Goal: Task Accomplishment & Management: Use online tool/utility

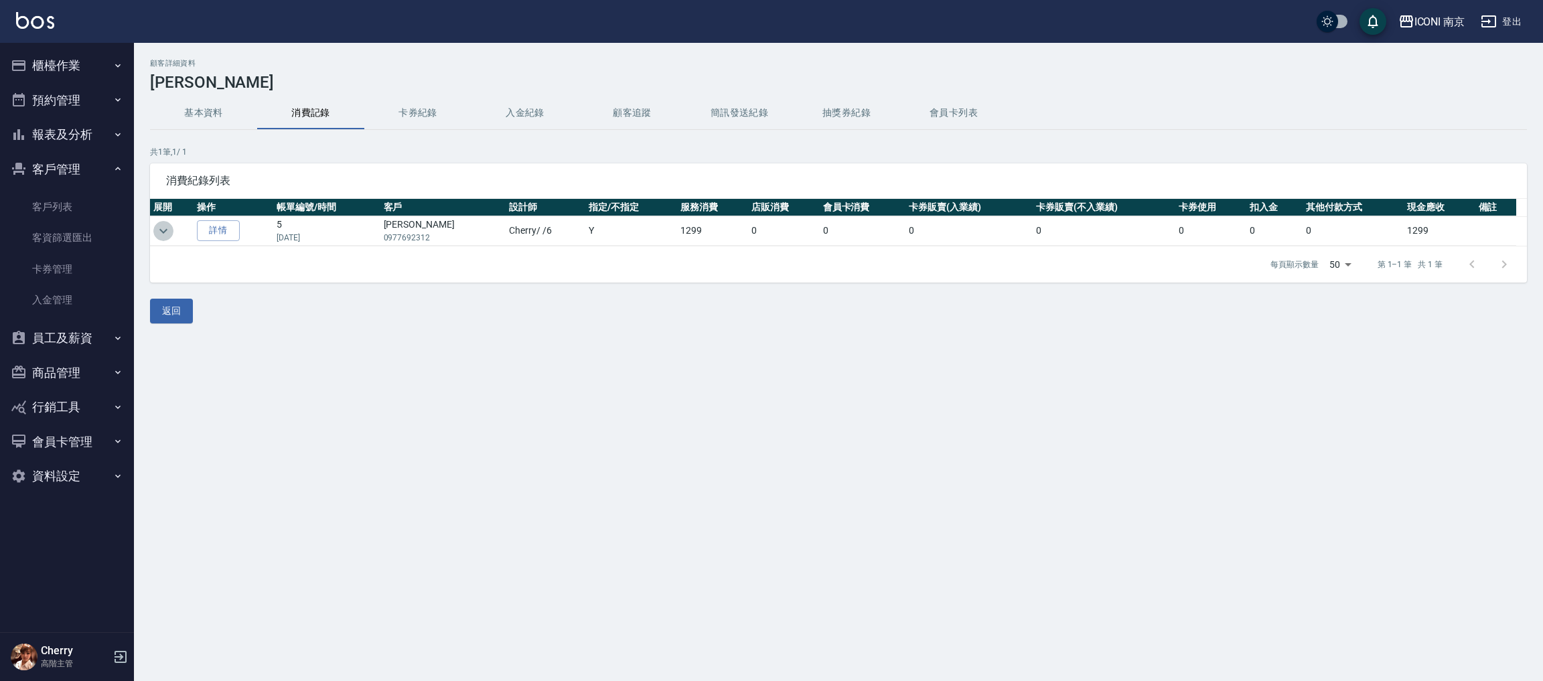
click at [165, 233] on icon "expand row" at bounding box center [163, 231] width 16 height 16
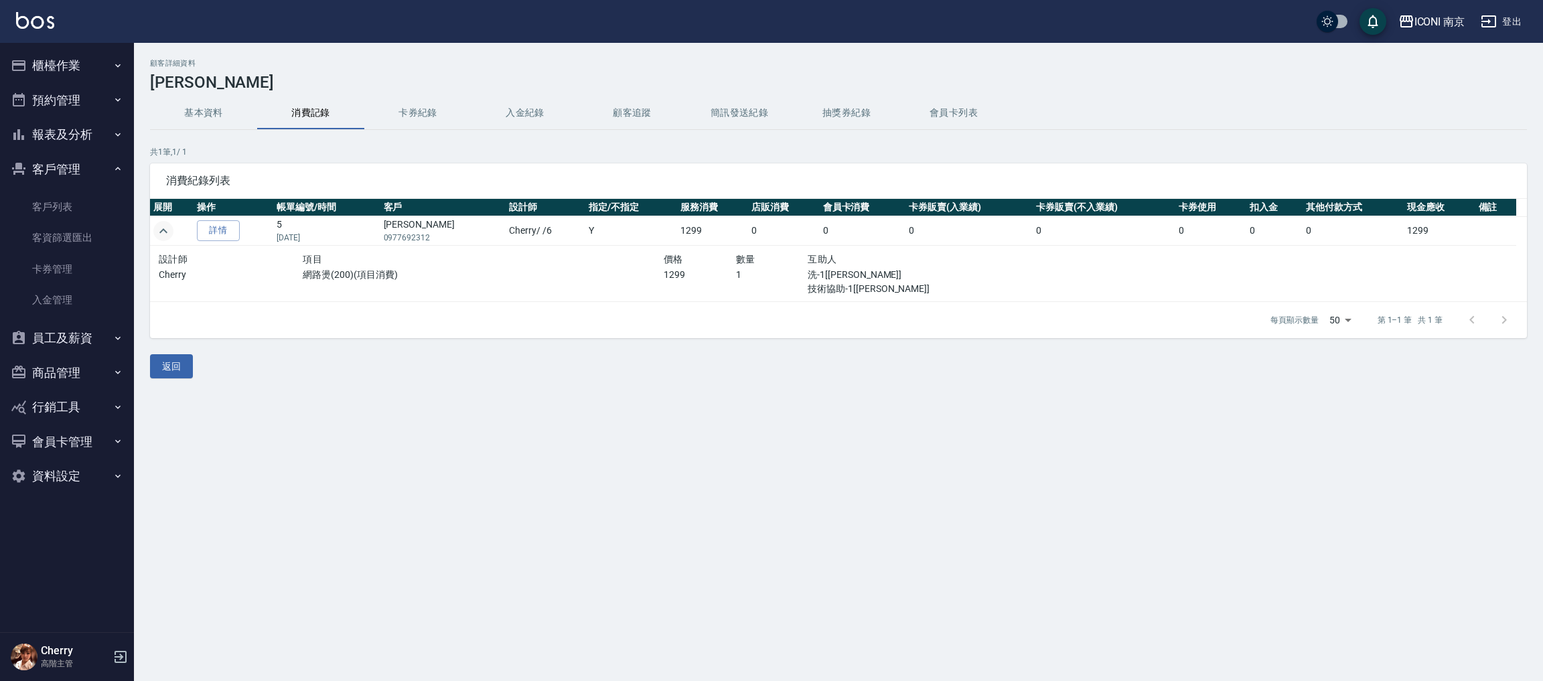
click at [216, 109] on button "基本資料" at bounding box center [203, 113] width 107 height 32
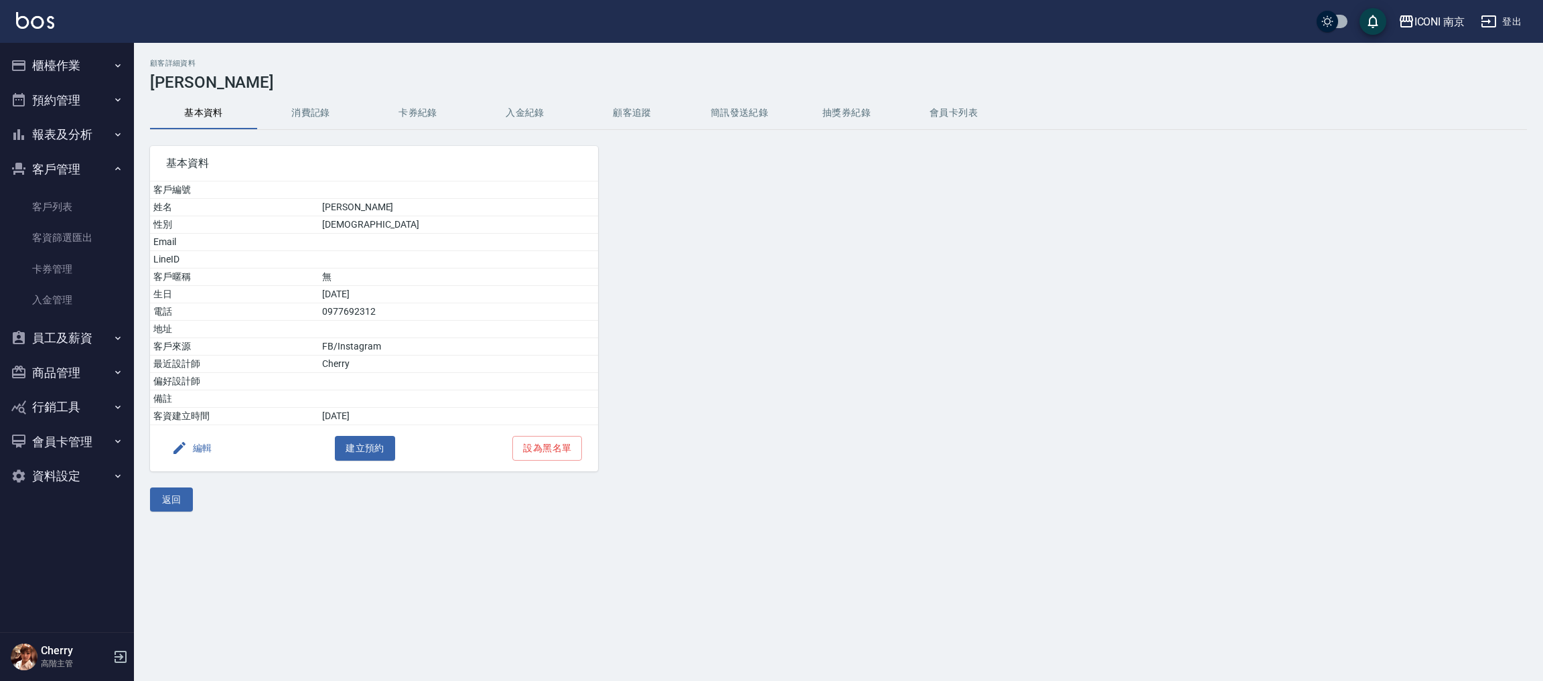
click at [35, 66] on button "櫃檯作業" at bounding box center [66, 65] width 123 height 35
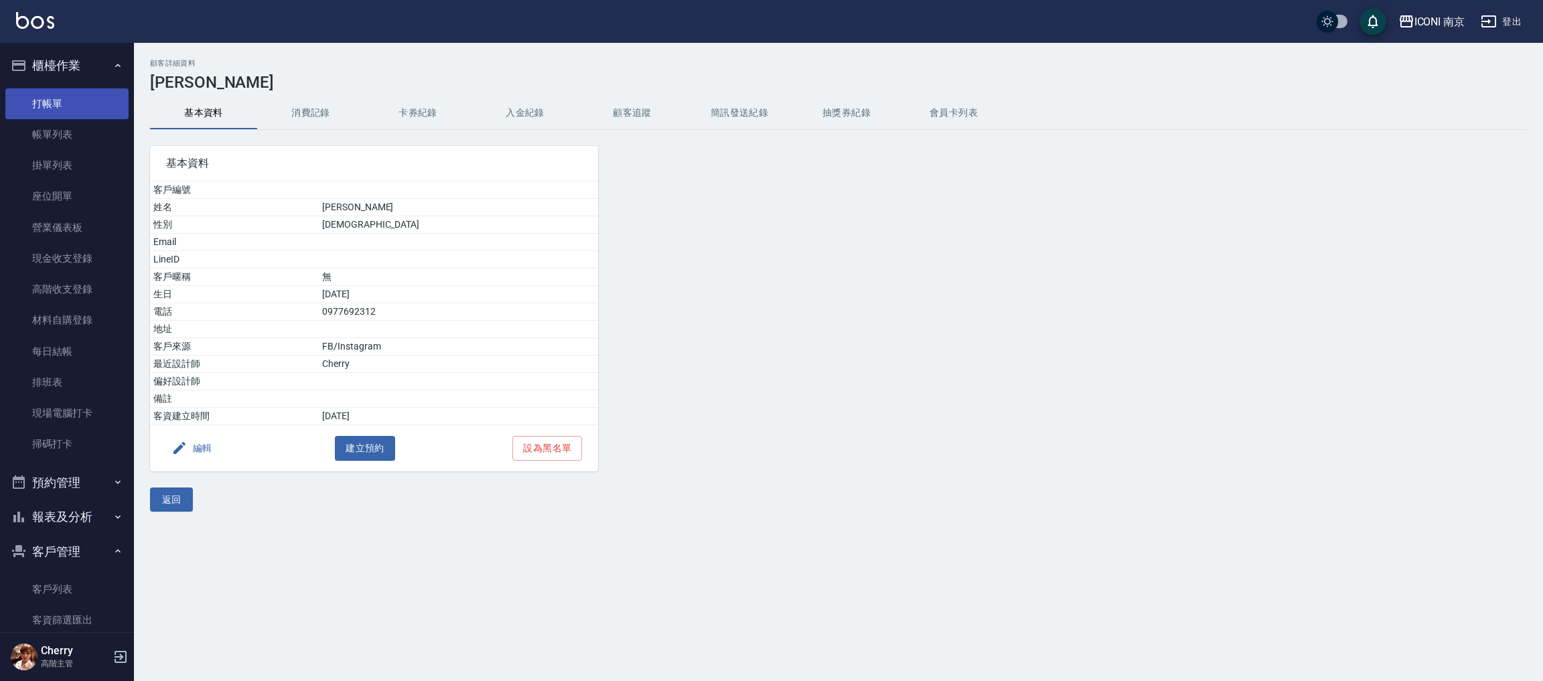
click at [60, 98] on link "打帳單" at bounding box center [66, 103] width 123 height 31
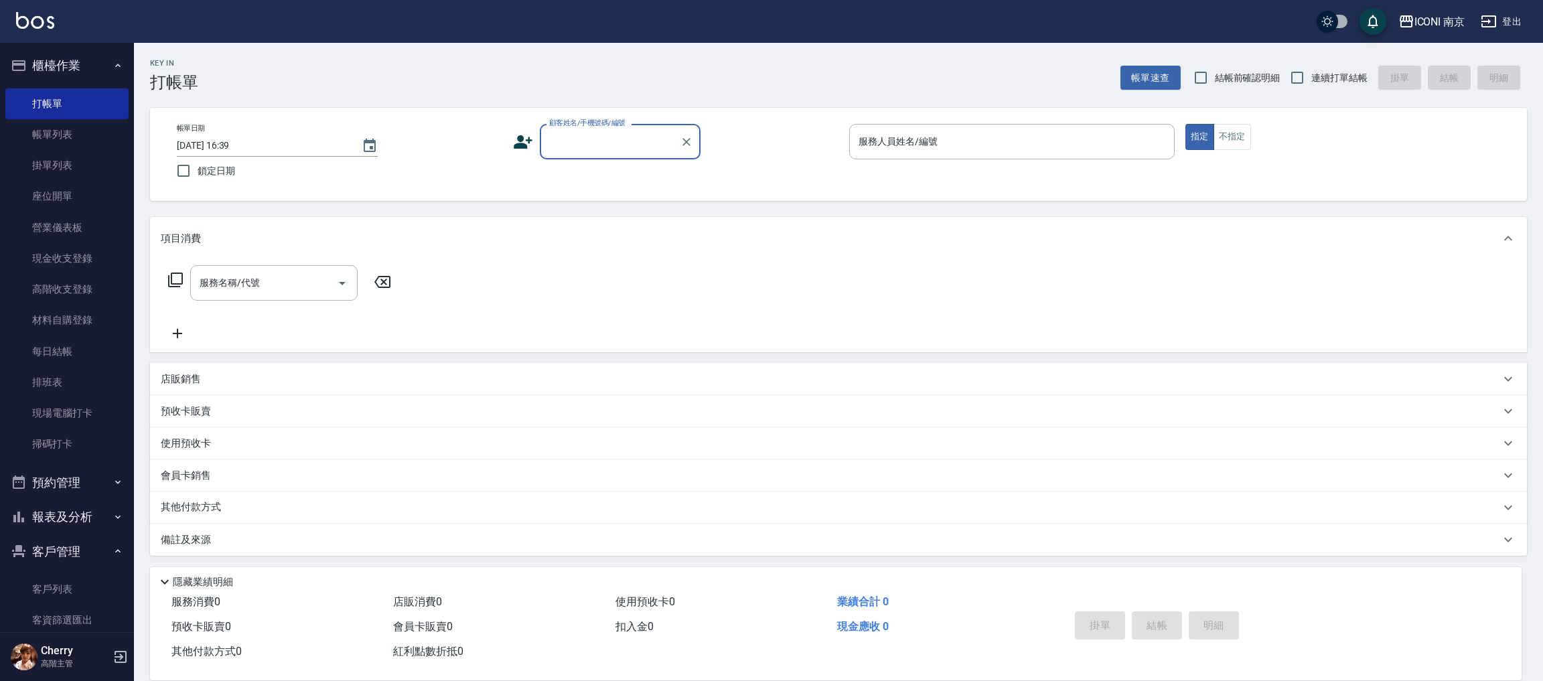
click at [587, 143] on input "顧客姓名/手機號碼/編號" at bounding box center [610, 141] width 129 height 23
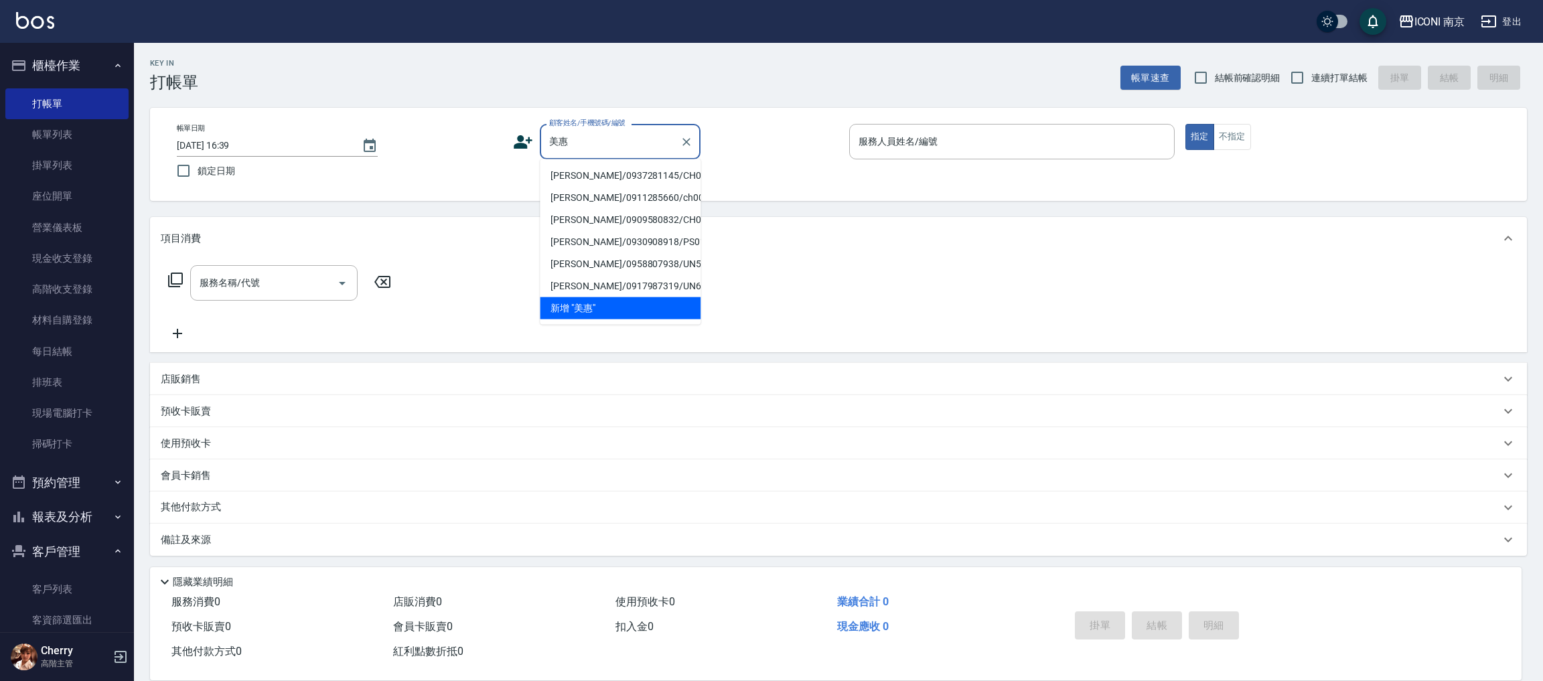
click at [625, 174] on li "[PERSON_NAME]/0937281145/CH0622" at bounding box center [620, 176] width 161 height 22
type input "[PERSON_NAME]/0937281145/CH0622"
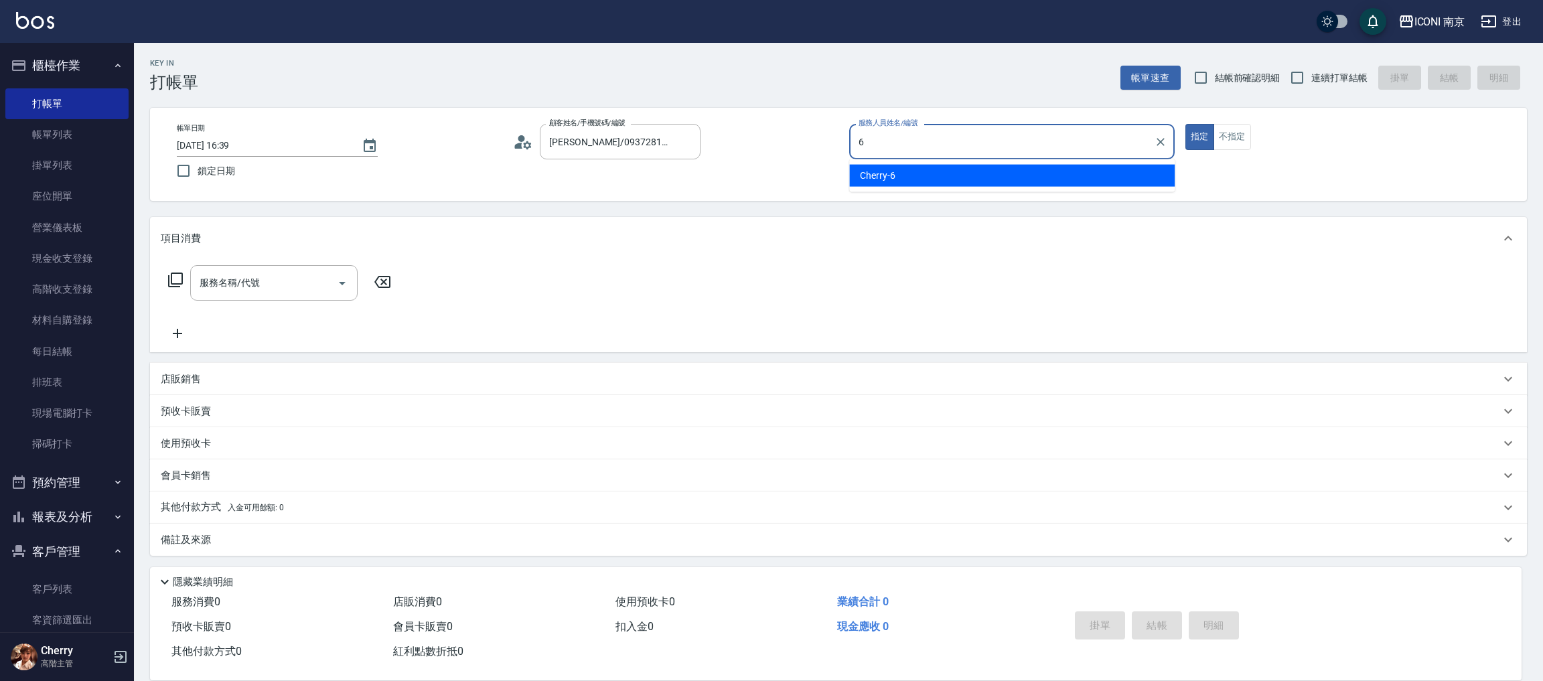
type input "6"
type button "true"
type input "Cherry-6"
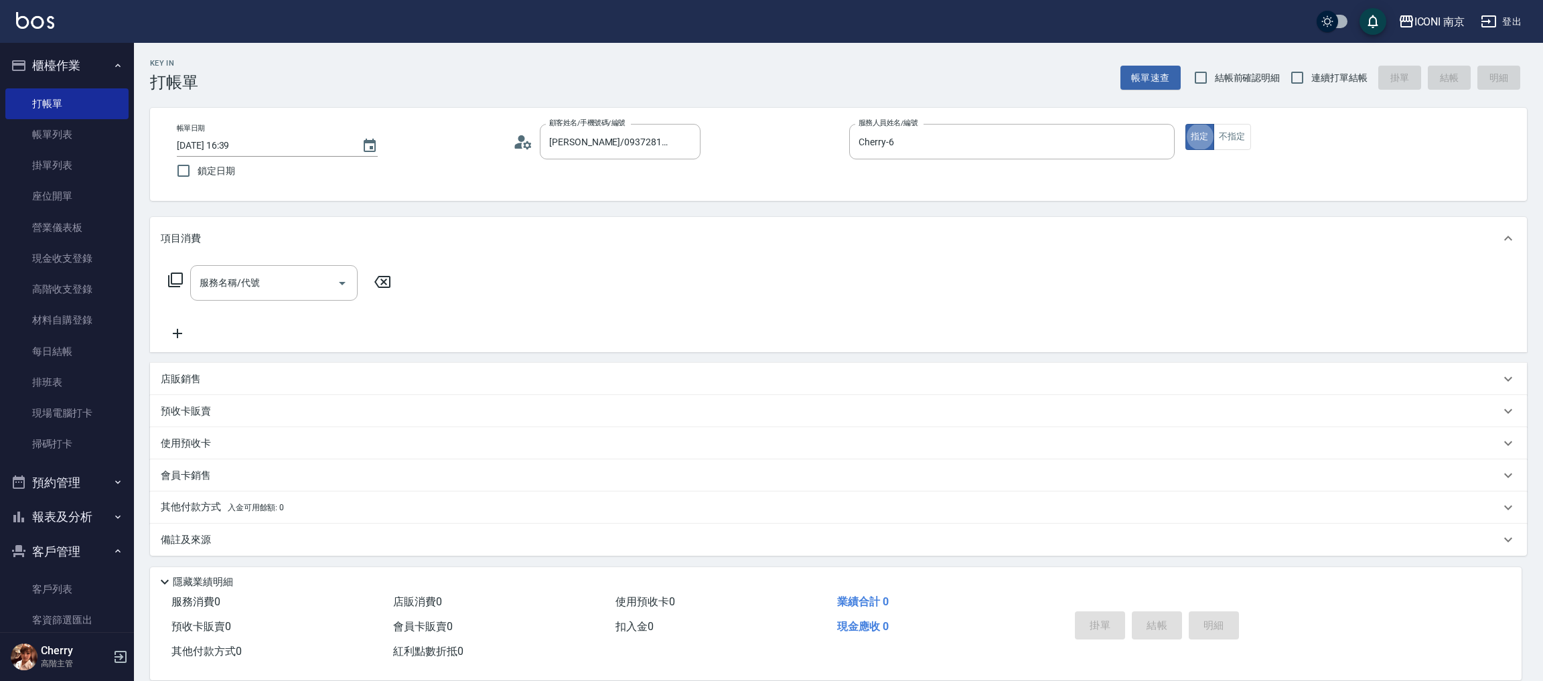
click at [1318, 88] on label "連續打單結帳" at bounding box center [1325, 78] width 84 height 28
click at [1311, 88] on input "連續打單結帳" at bounding box center [1297, 78] width 28 height 28
checkbox input "true"
click at [179, 278] on icon at bounding box center [175, 280] width 16 height 16
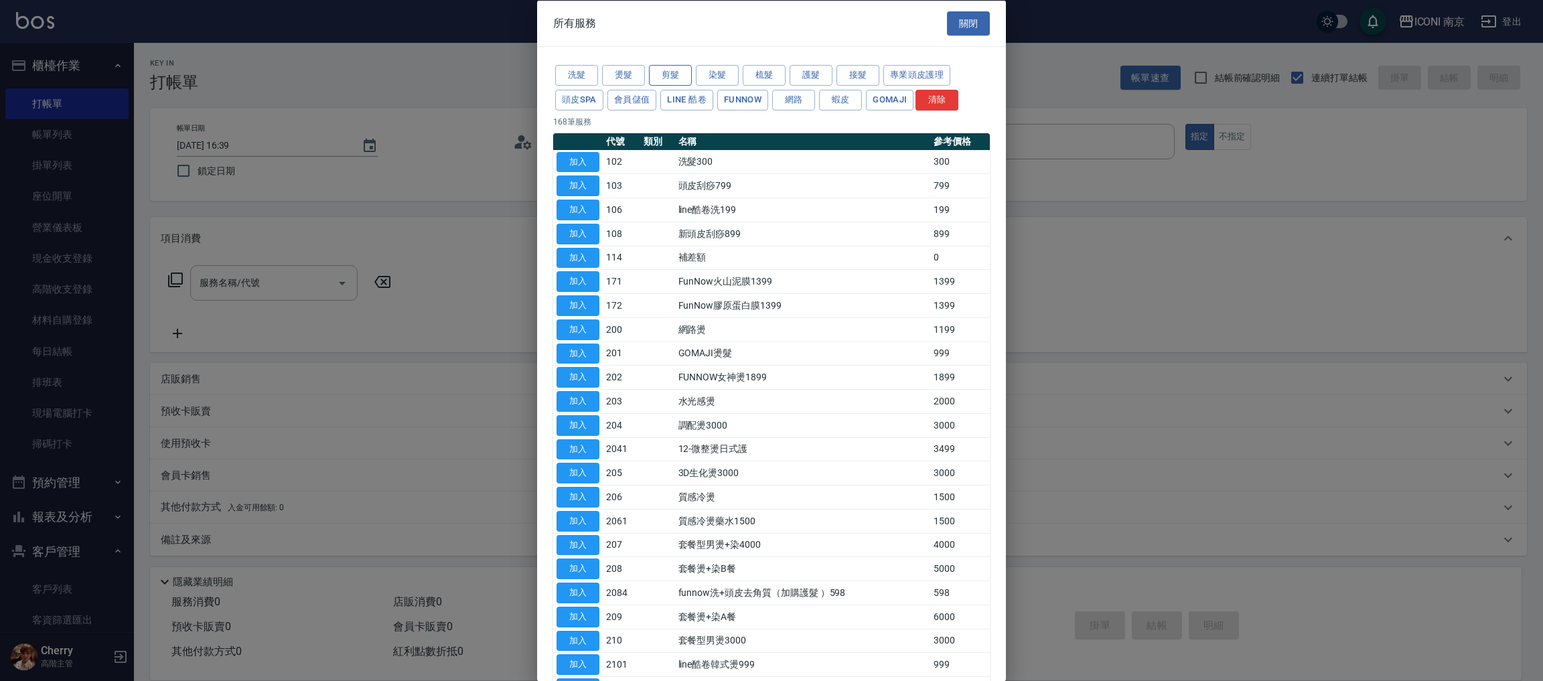
click at [672, 78] on button "剪髮" at bounding box center [670, 75] width 43 height 21
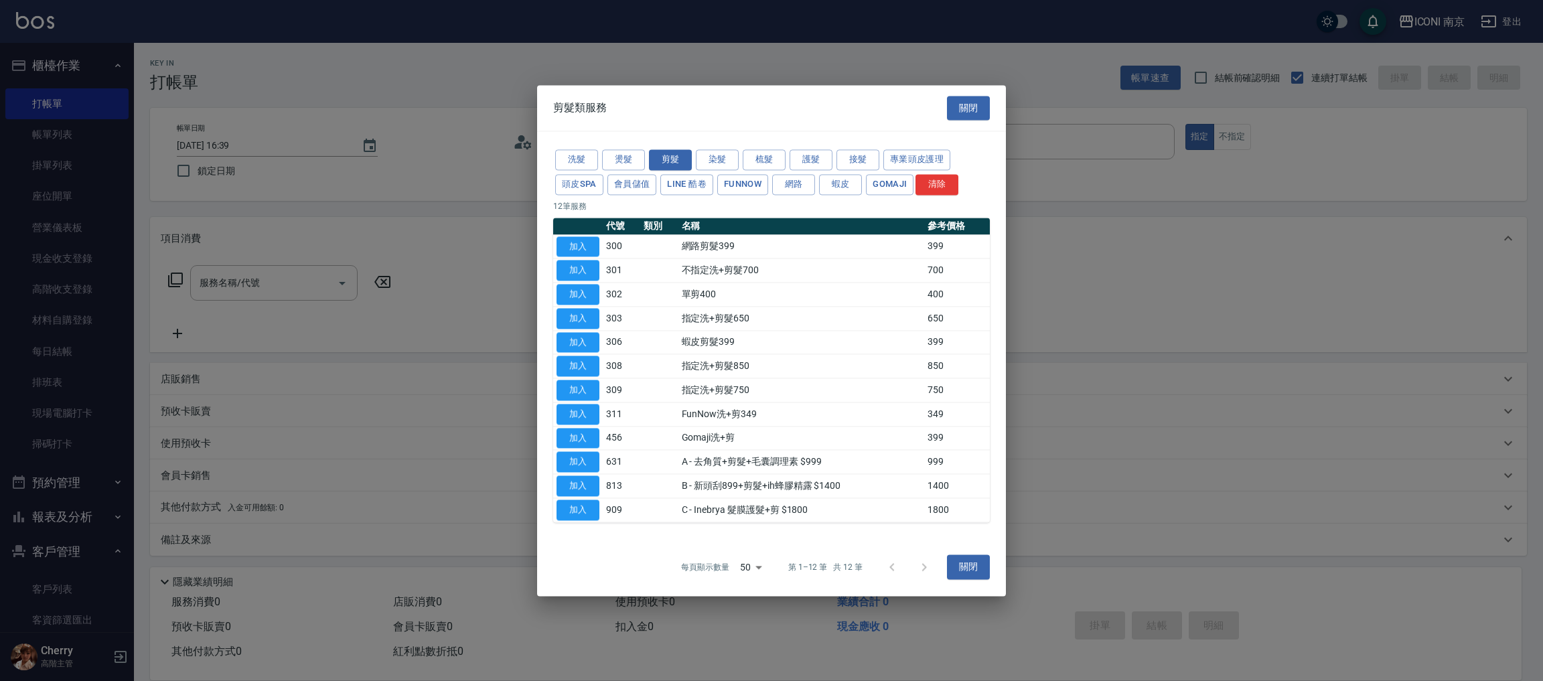
click at [646, 160] on div "洗髮 燙髮 剪髮 染髮 梳髮 護髮 接髮 專業頭皮護理 頭皮SPA 會員儲值 LINE 酷卷 FUNNOW 網路 蝦皮 Gomaji 清除" at bounding box center [771, 172] width 437 height 50
click at [636, 157] on button "燙髮" at bounding box center [623, 159] width 43 height 21
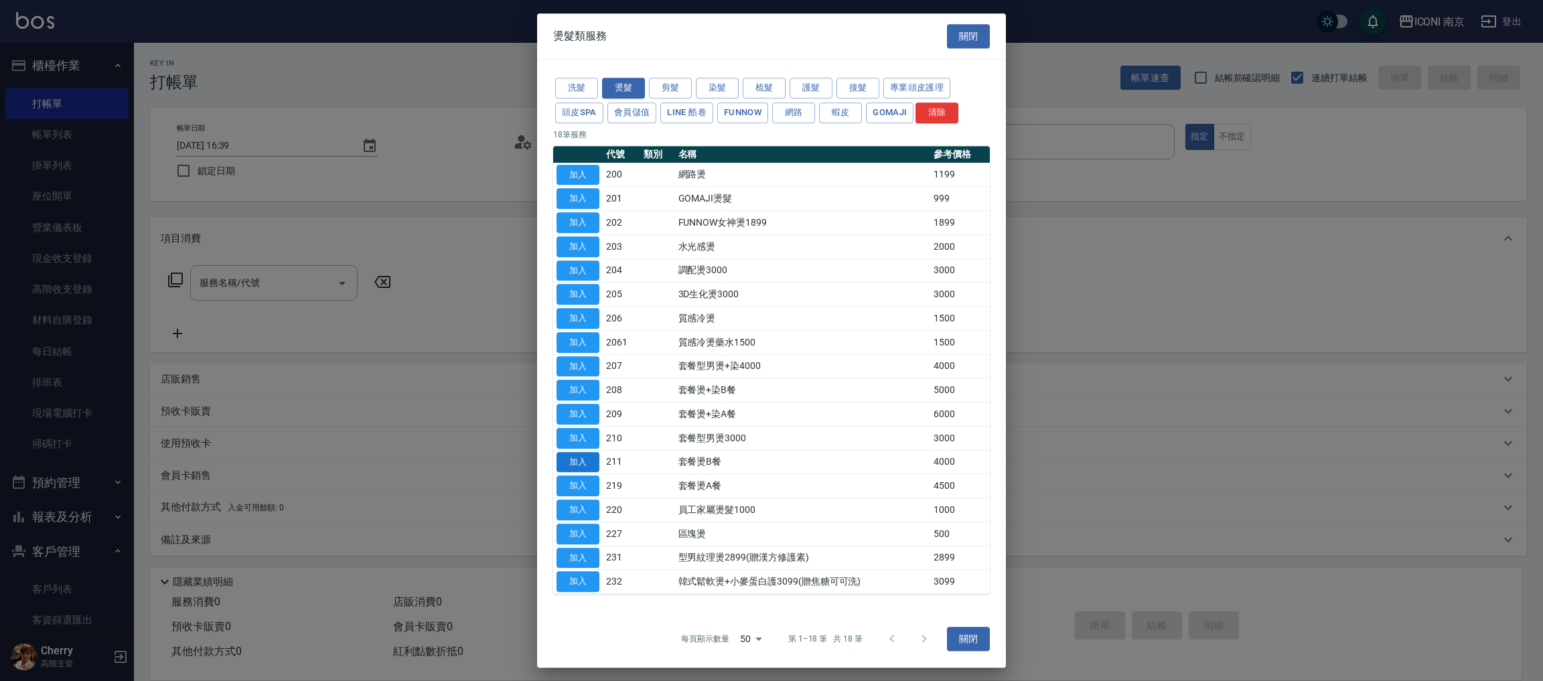
click at [578, 463] on button "加入" at bounding box center [577, 462] width 43 height 21
type input "套餐燙B餐(211)"
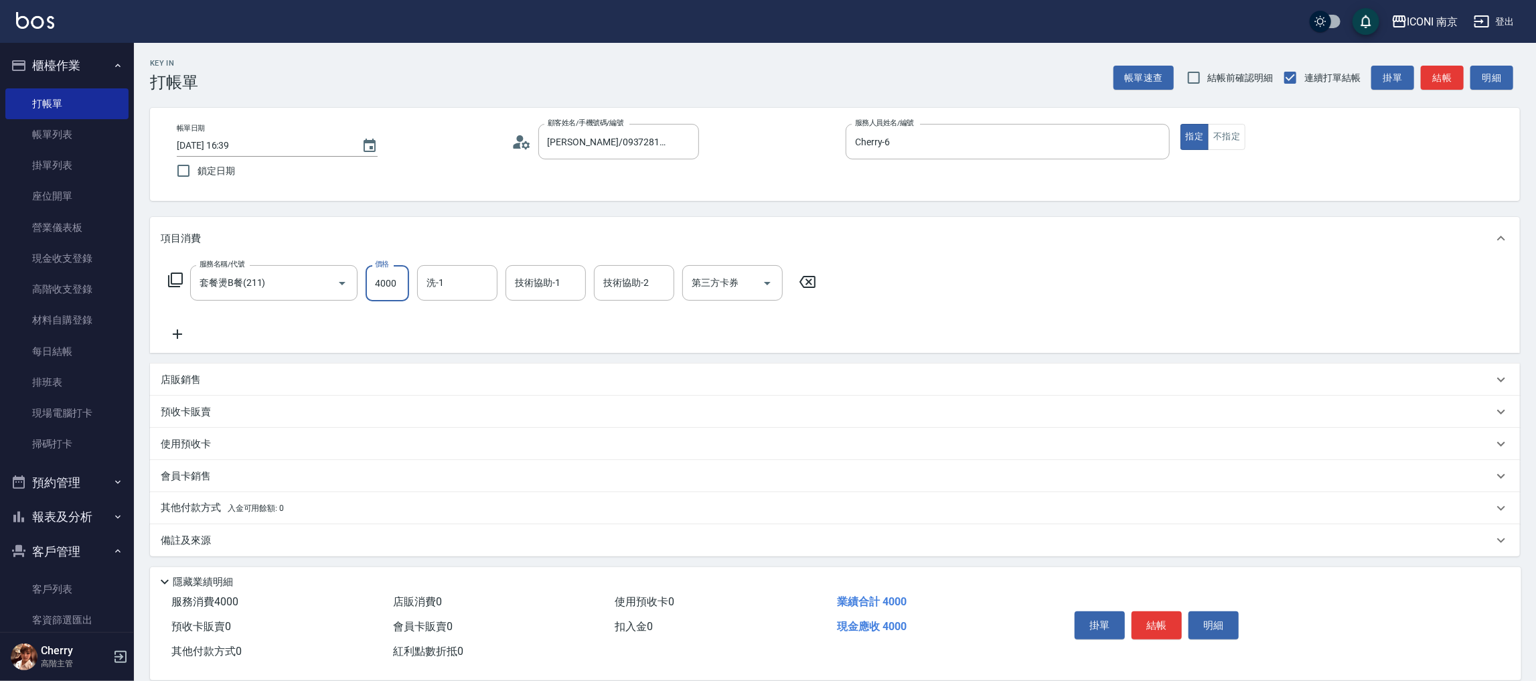
click at [381, 289] on input "4000" at bounding box center [388, 283] width 44 height 36
type input "5500"
click at [239, 526] on div "備註及來源" at bounding box center [835, 540] width 1370 height 32
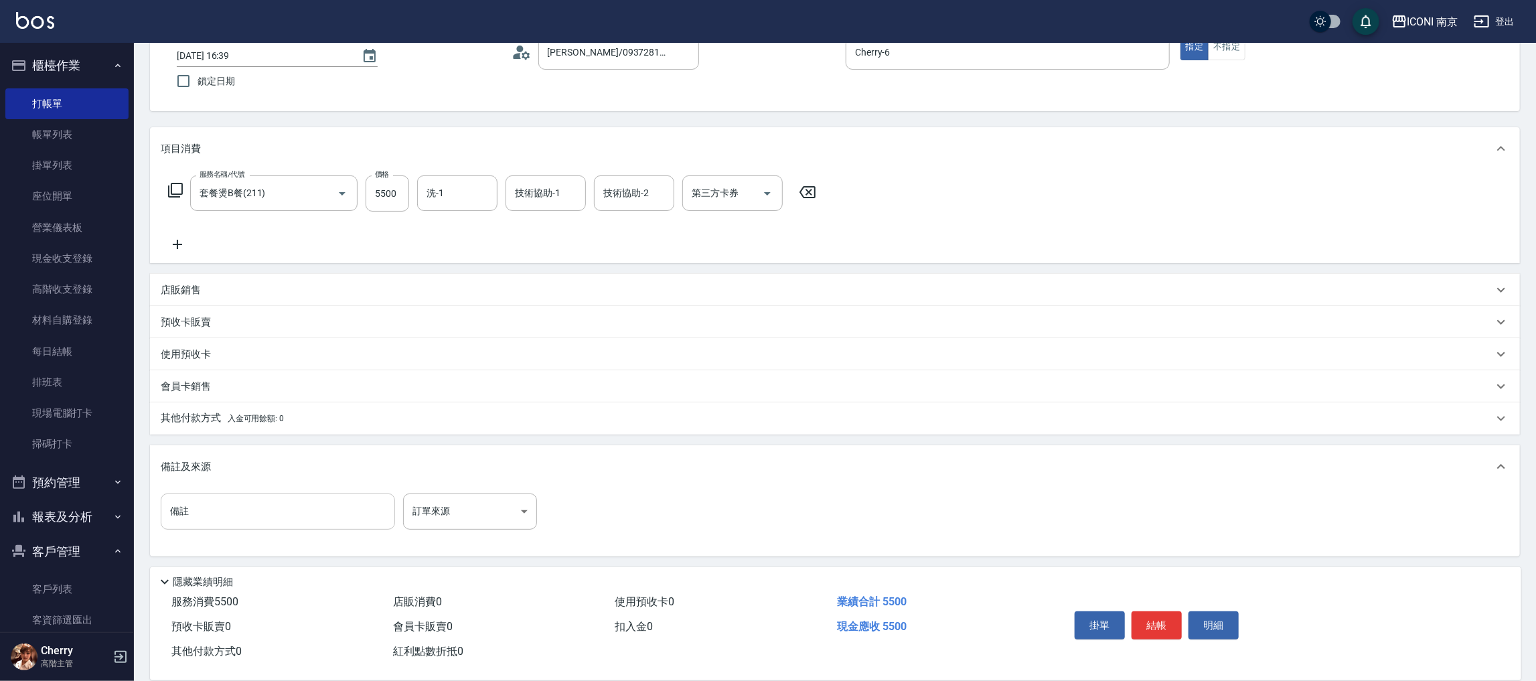
scroll to position [90, 0]
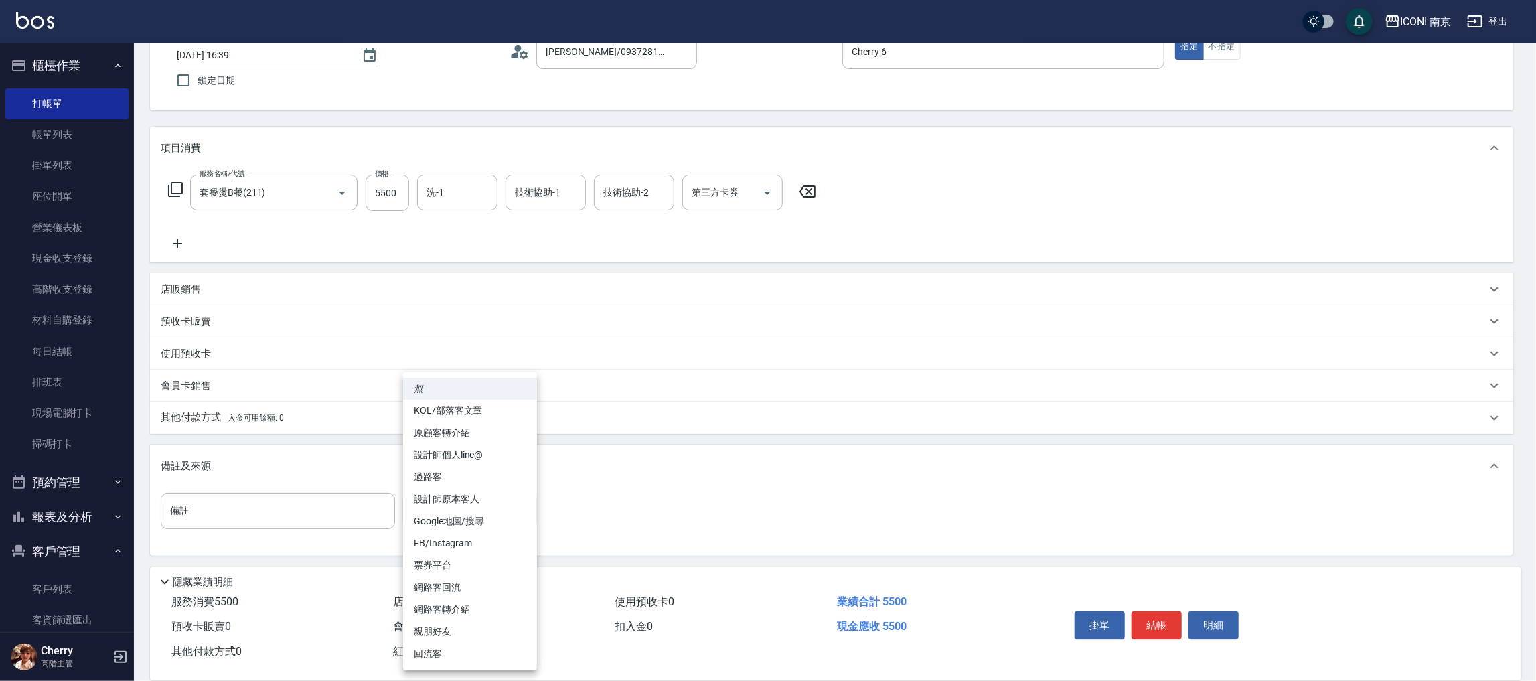
click at [457, 508] on body "ICONI 南京 登出 櫃檯作業 打帳單 帳單列表 掛單列表 座位開單 營業儀表板 現金收支登錄 高階收支登錄 材料自購登錄 每日結帳 排班表 現場電腦打卡 …" at bounding box center [768, 296] width 1536 height 772
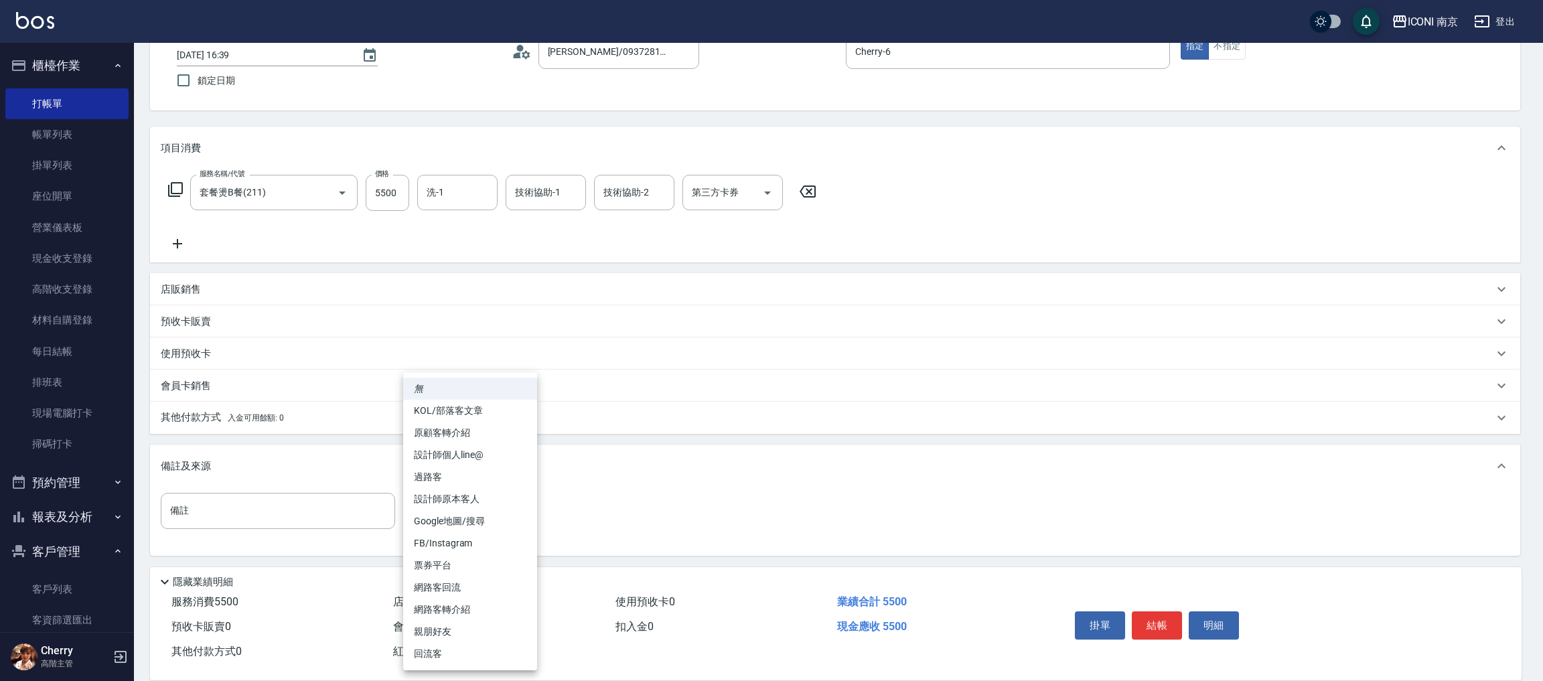
click at [484, 500] on li "設計師原本客人" at bounding box center [470, 499] width 134 height 22
type input "設計師原本客人"
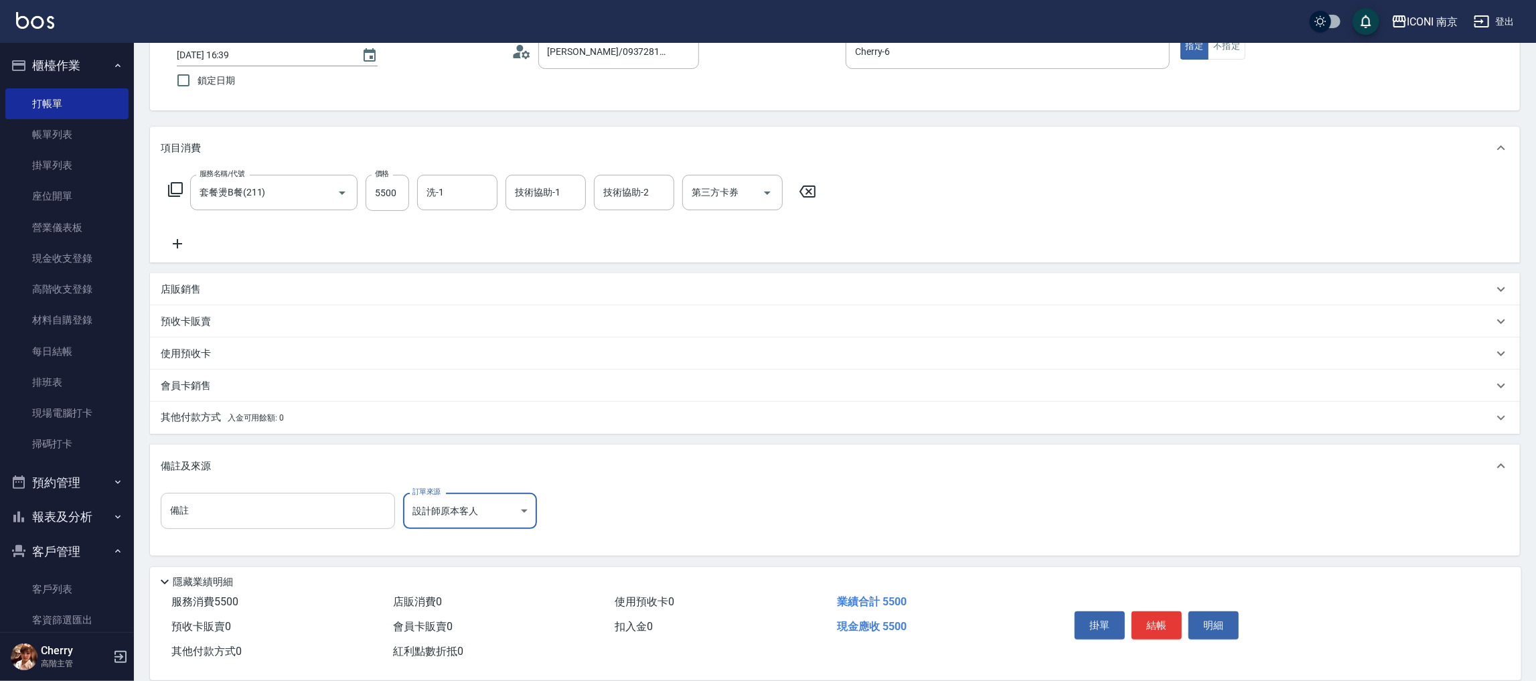
click at [271, 502] on input "備註" at bounding box center [278, 511] width 234 height 36
type input "韓國藥水"
click at [262, 413] on span "入金可用餘額: 0" at bounding box center [256, 417] width 57 height 9
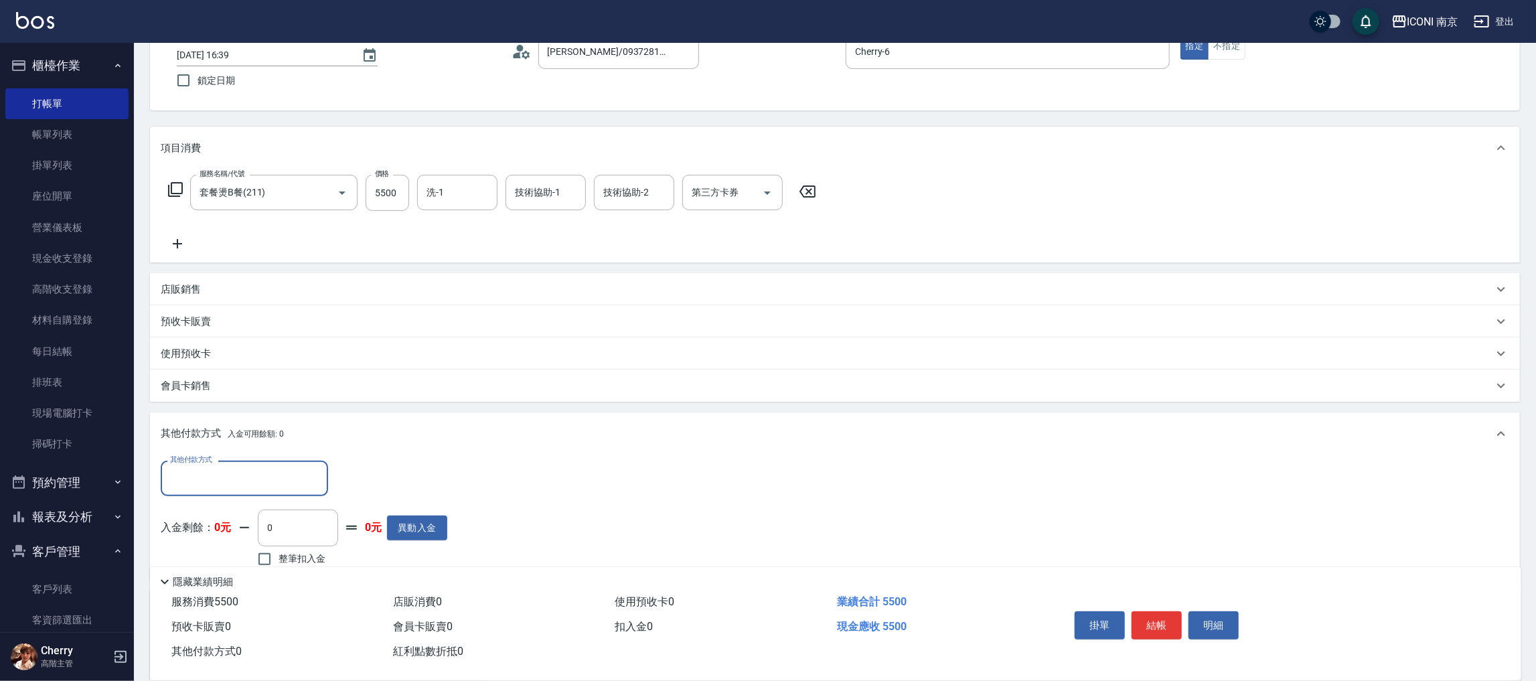
scroll to position [0, 0]
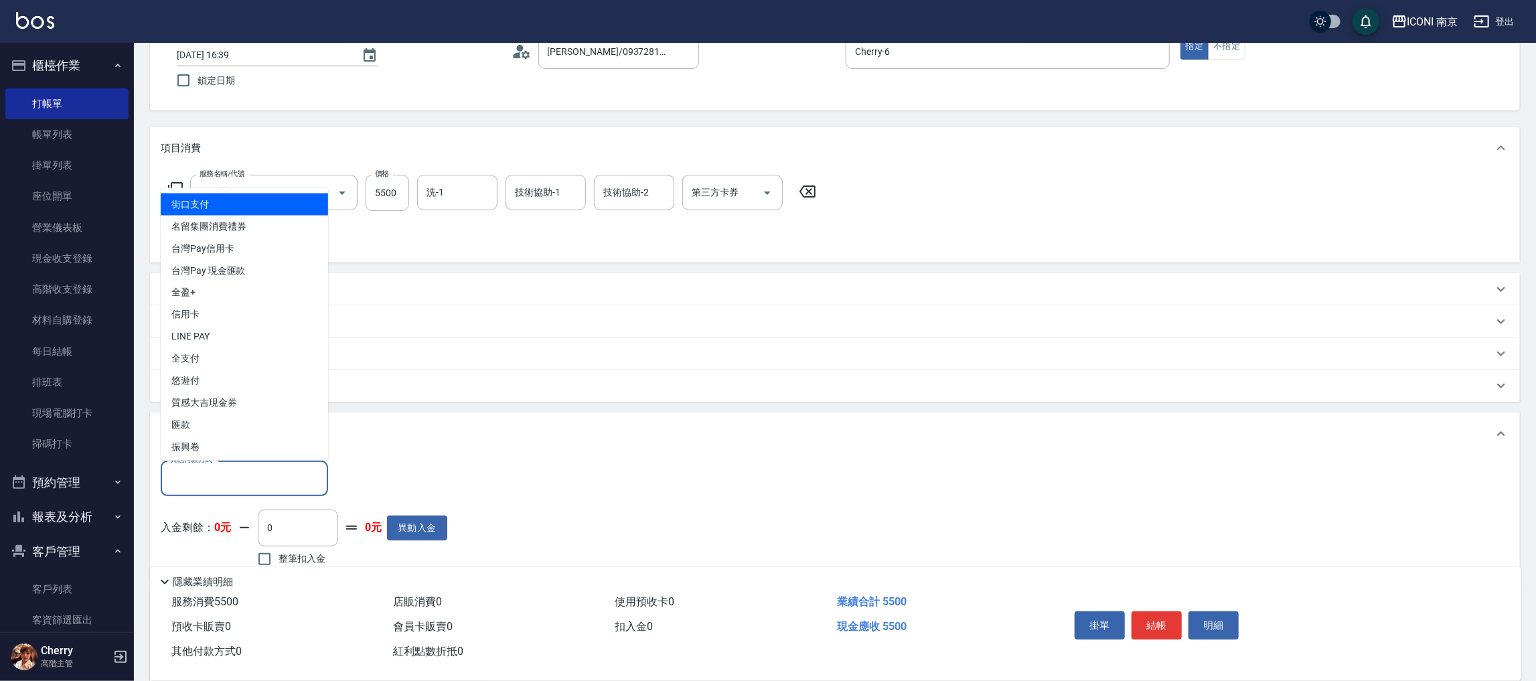
click at [270, 476] on input "其他付款方式" at bounding box center [244, 478] width 155 height 23
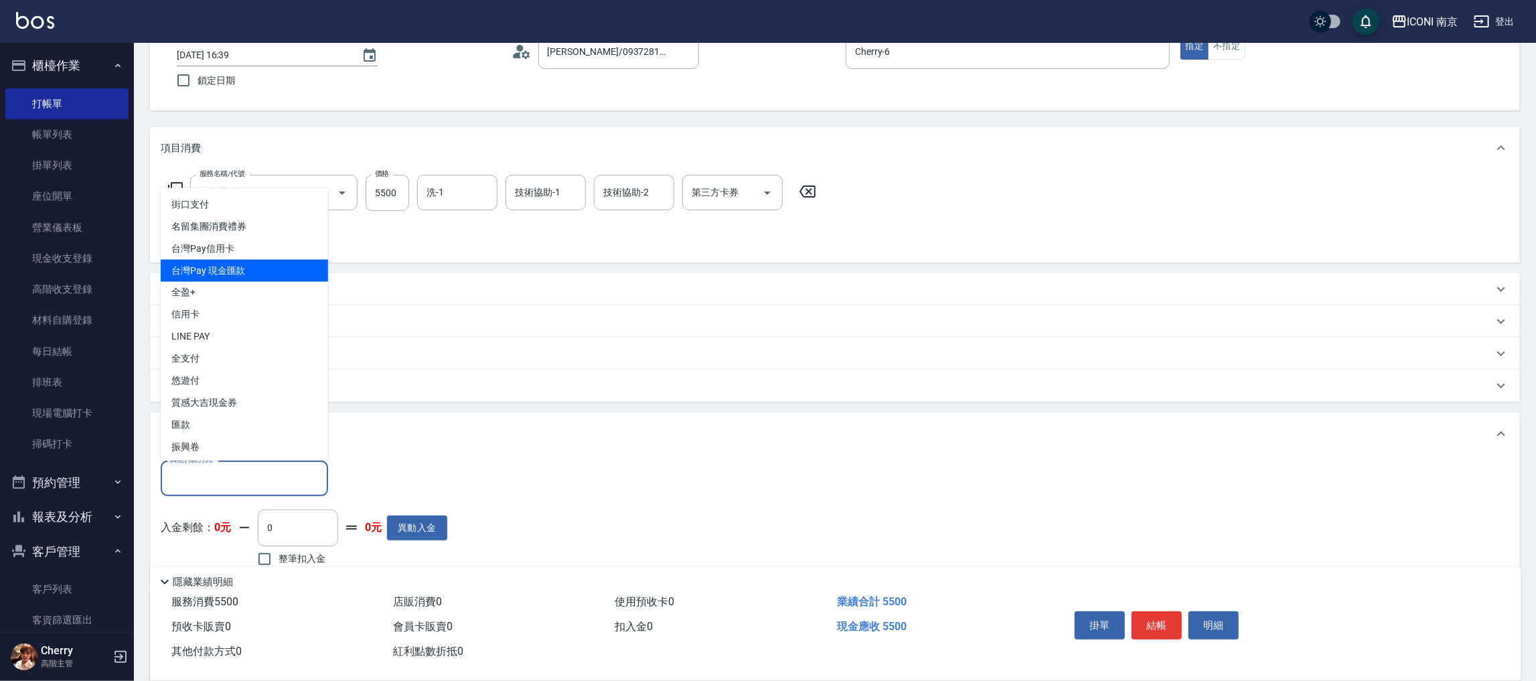
click at [246, 268] on span "台灣Pay 現金匯款" at bounding box center [244, 271] width 167 height 22
type input "台灣Pay 現金匯款"
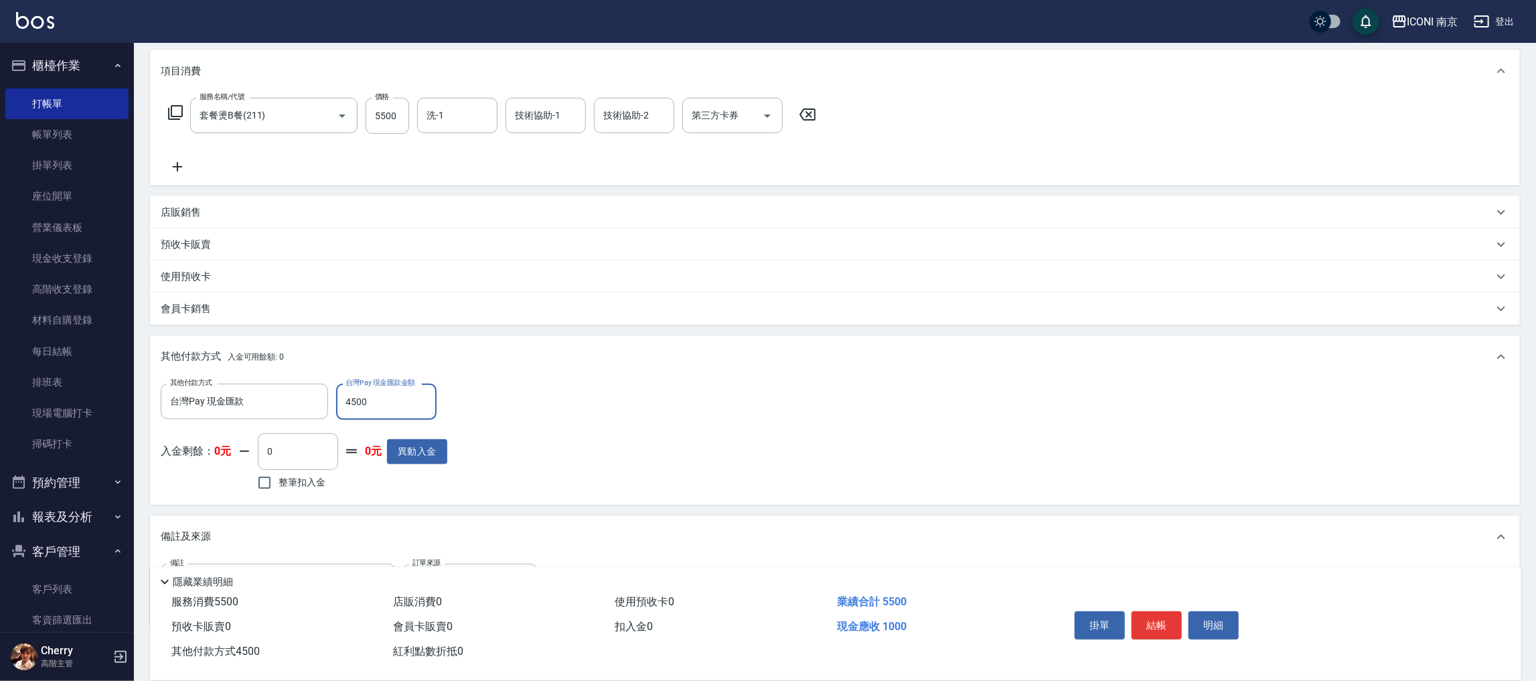
scroll to position [238, 0]
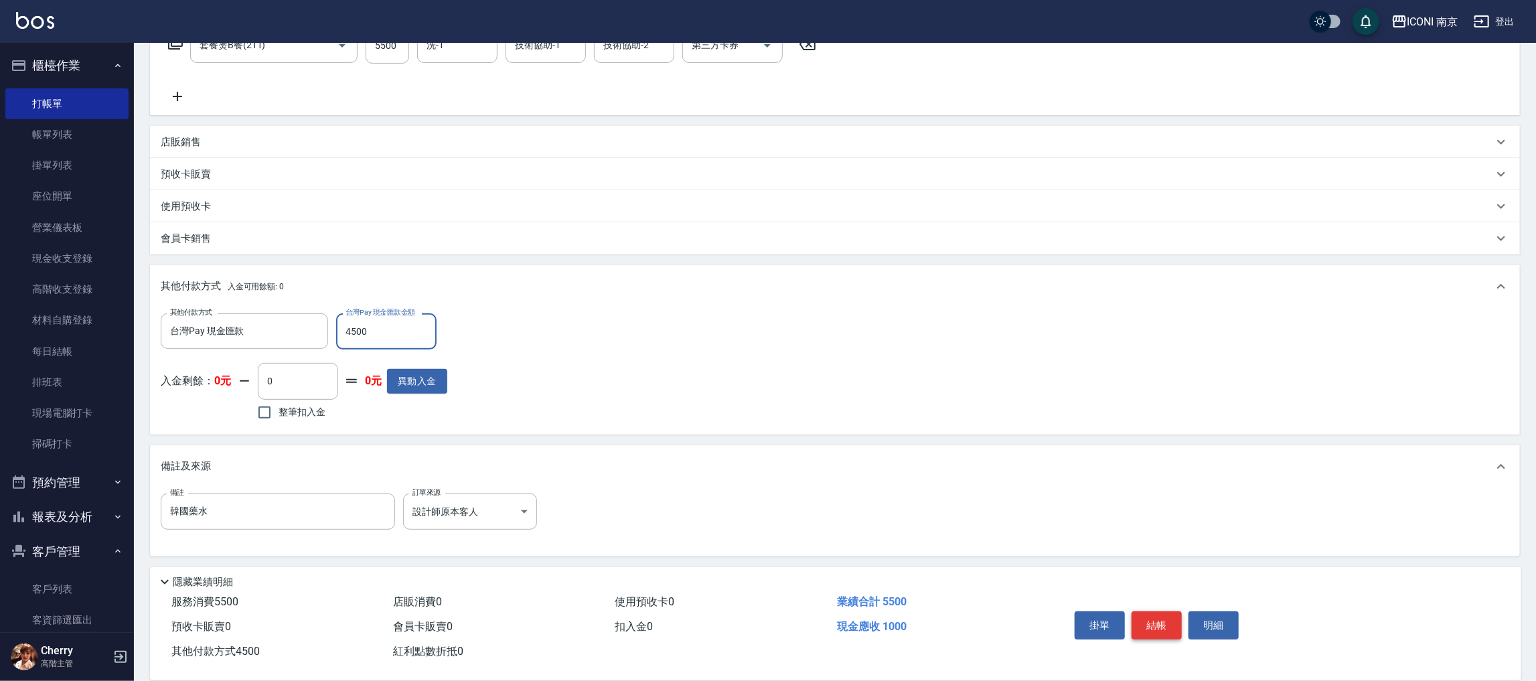
type input "4500"
click at [1137, 626] on button "結帳" at bounding box center [1156, 625] width 50 height 28
type input "[DATE] 16:41"
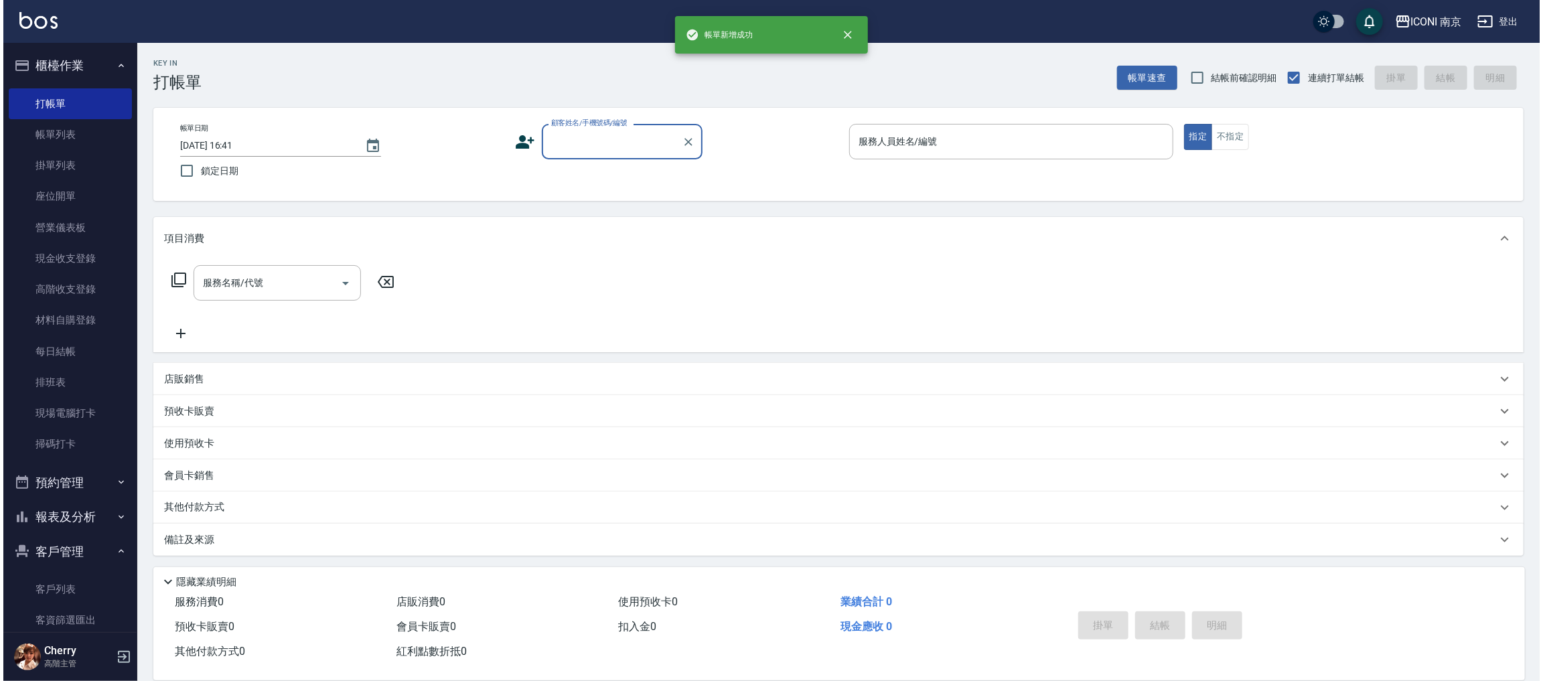
scroll to position [0, 0]
